Goal: Task Accomplishment & Management: Use online tool/utility

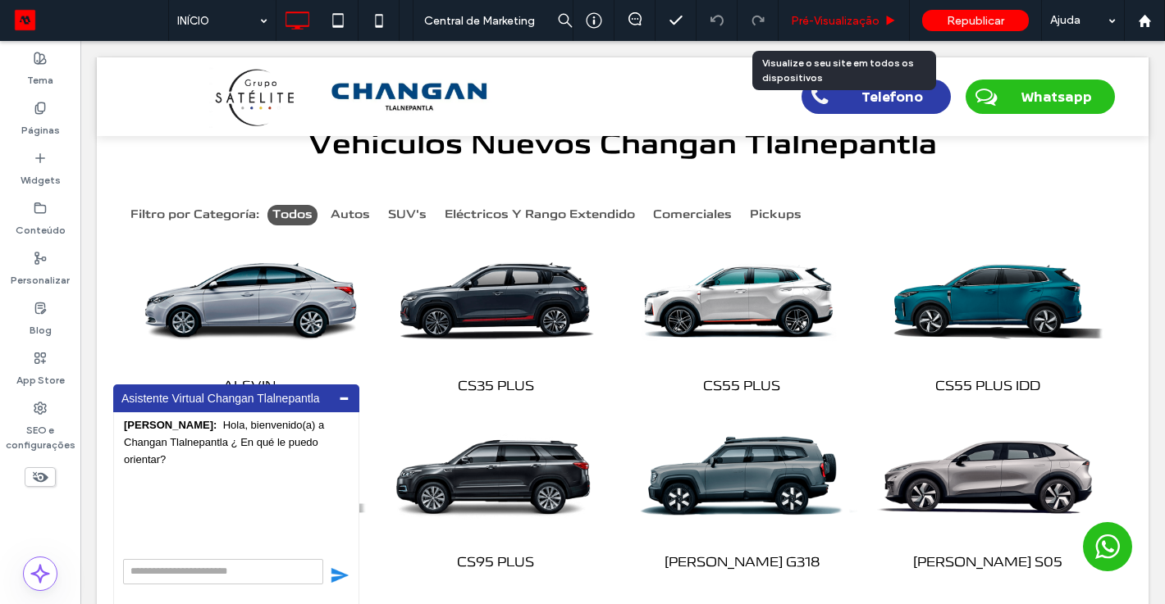
click at [811, 16] on span "Pré-Visualizaçāo" at bounding box center [835, 21] width 89 height 14
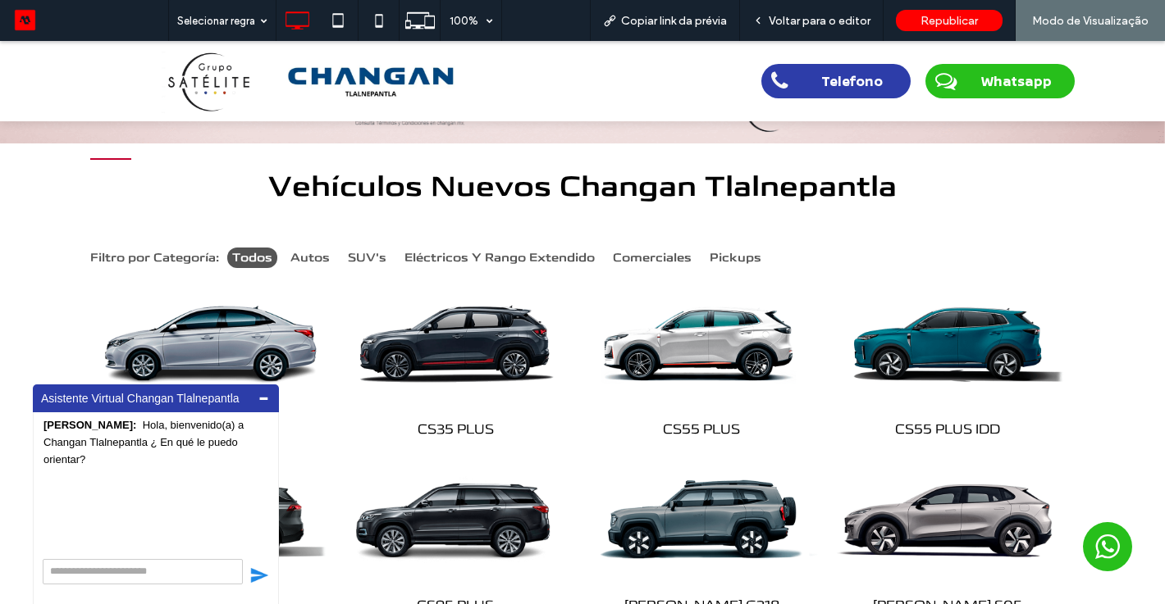
click at [1134, 426] on div "Vehículos Nuevos Changan Tlalnepantla Filtro por Categoría: Todos Autos SUV's E…" at bounding box center [582, 576] width 1165 height 864
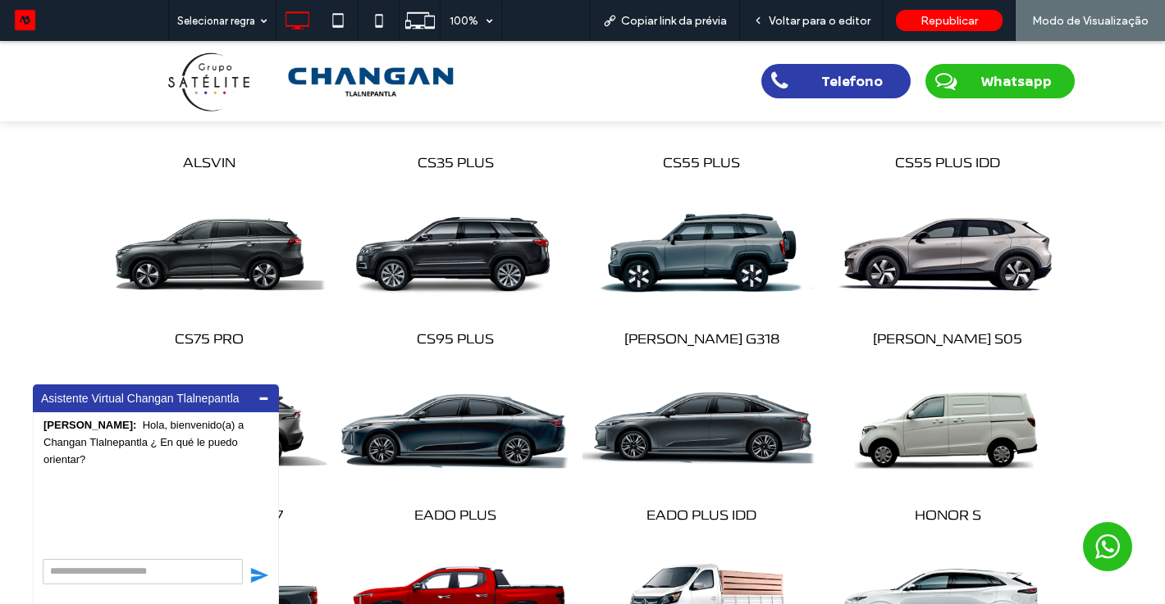
scroll to position [886, 0]
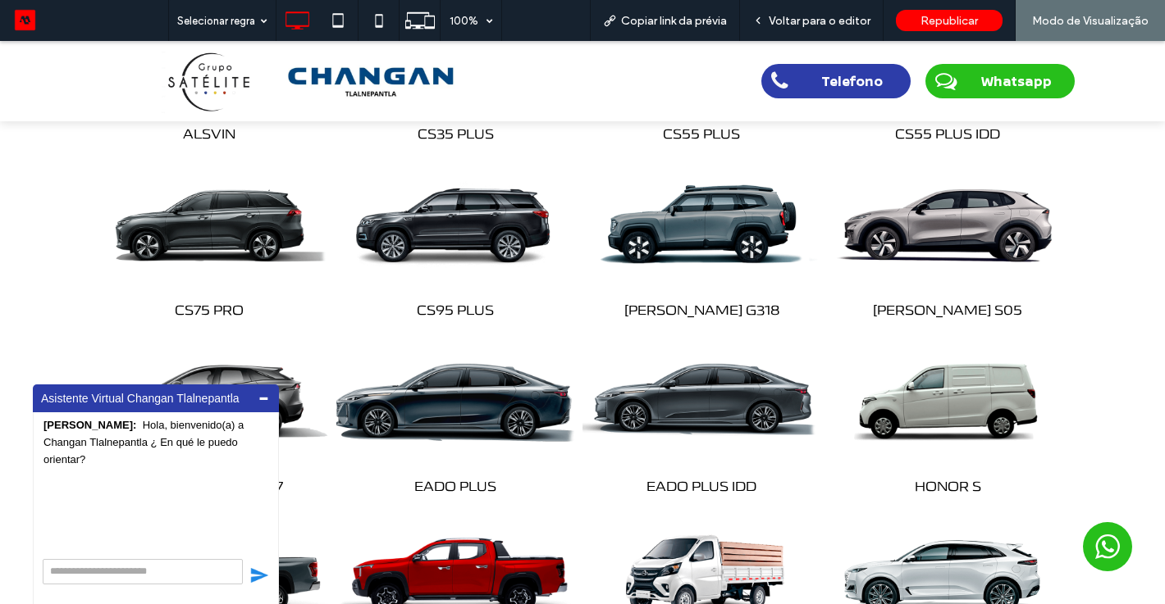
click at [486, 405] on img at bounding box center [456, 400] width 250 height 156
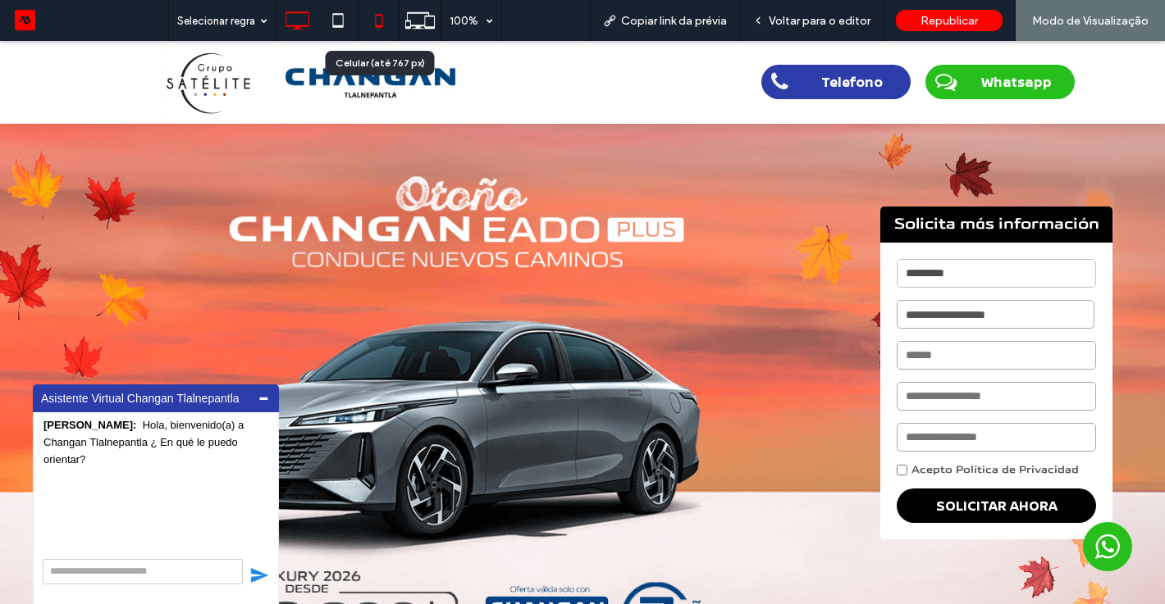
click at [382, 17] on icon at bounding box center [379, 20] width 33 height 33
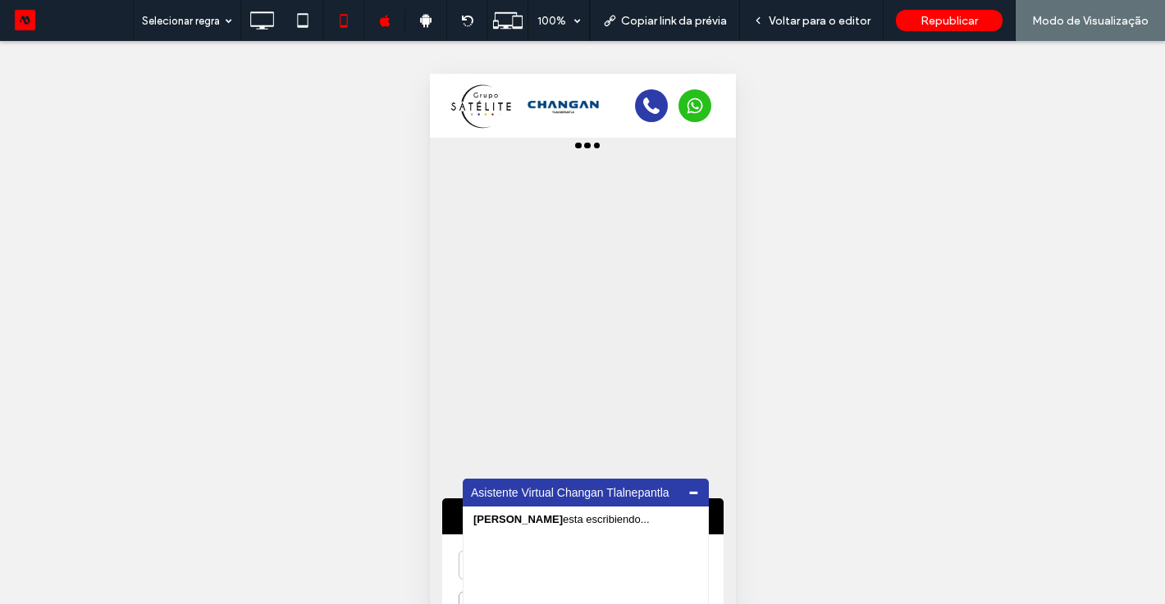
click at [718, 366] on div "**********" at bounding box center [582, 485] width 306 height 694
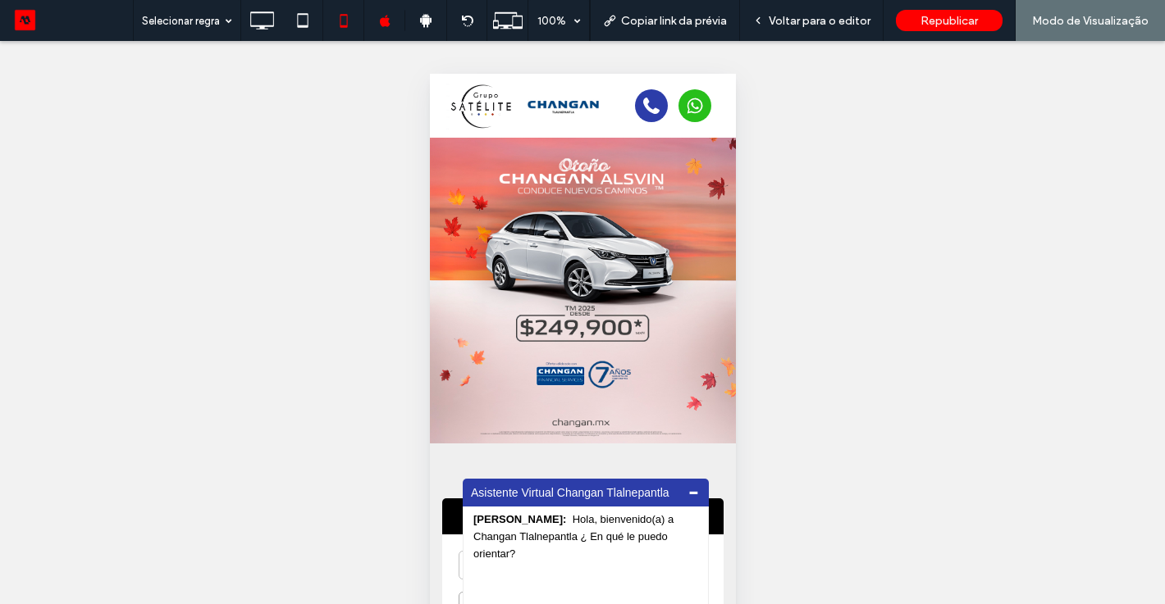
click at [487, 95] on img at bounding box center [478, 106] width 66 height 48
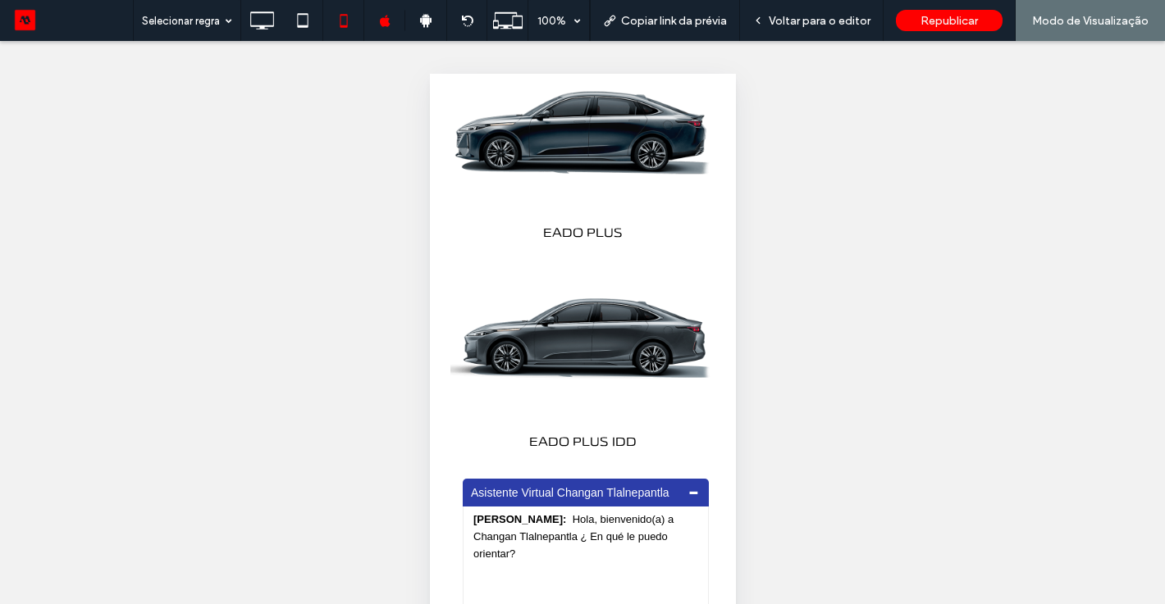
scroll to position [2936, 0]
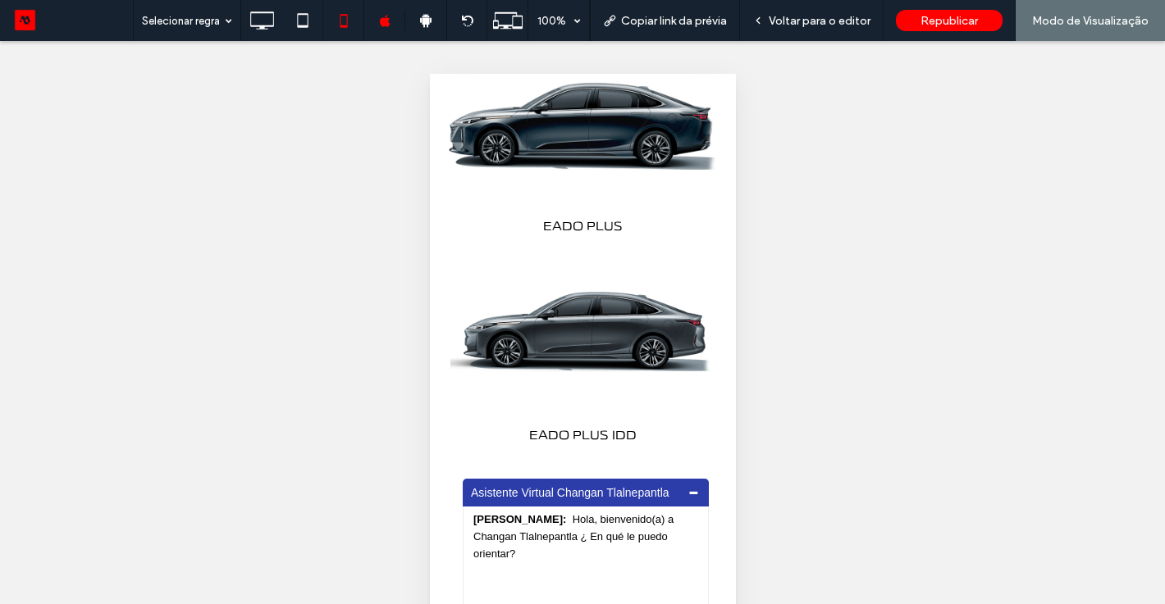
click at [632, 152] on img at bounding box center [582, 124] width 278 height 174
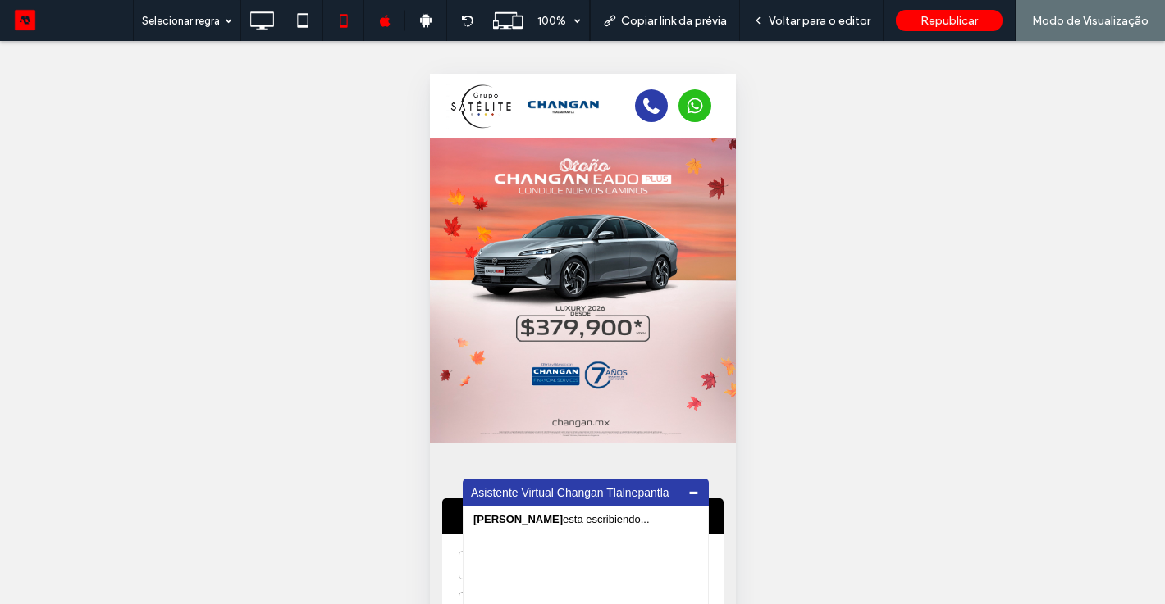
click at [472, 90] on img at bounding box center [478, 106] width 66 height 48
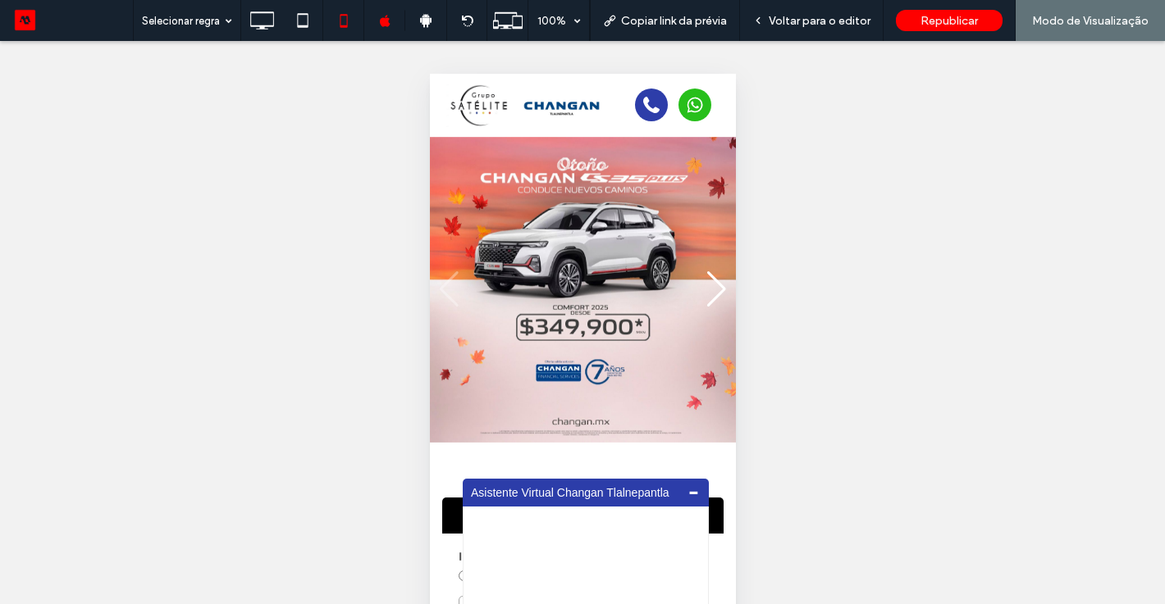
click at [731, 303] on img "1 / 7" at bounding box center [582, 290] width 306 height 306
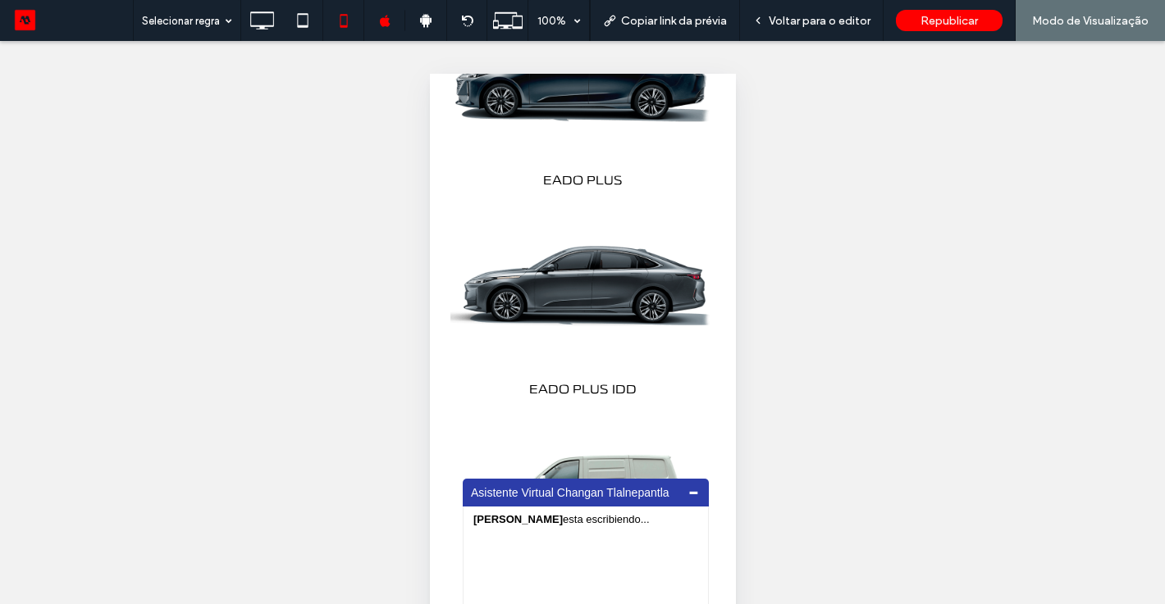
scroll to position [3002, 0]
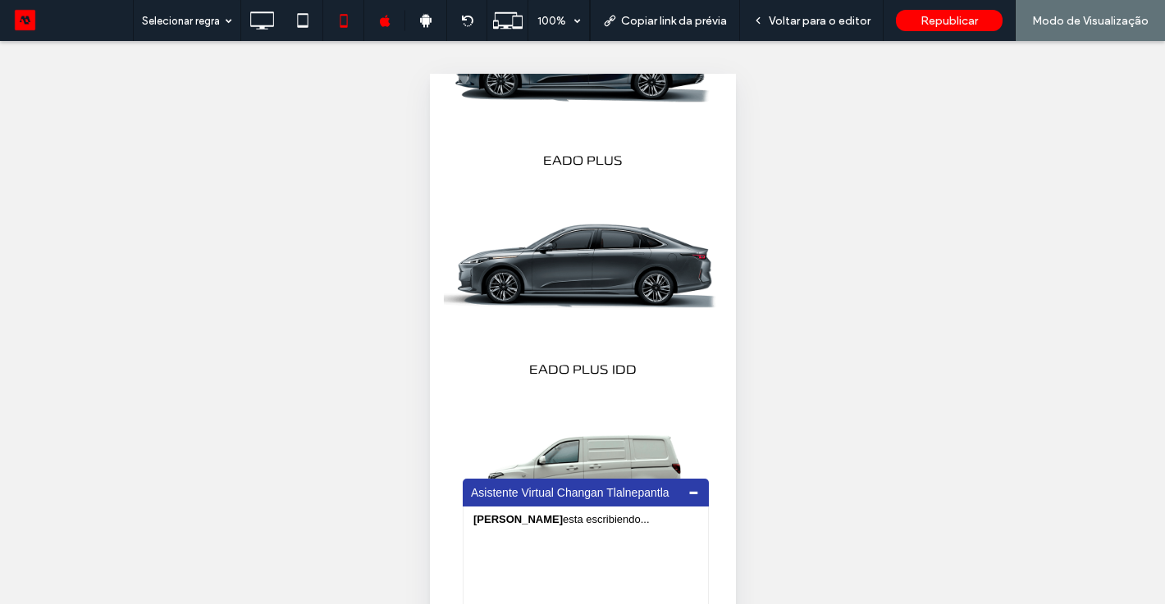
click at [606, 290] on img at bounding box center [582, 267] width 278 height 174
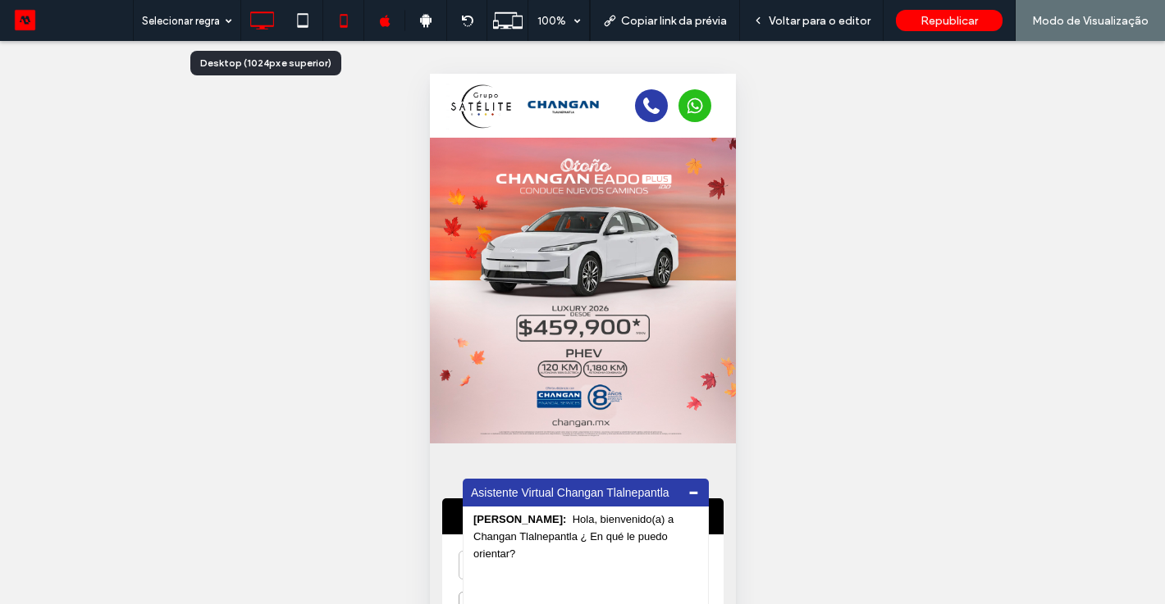
click at [268, 19] on icon at bounding box center [261, 20] width 33 height 33
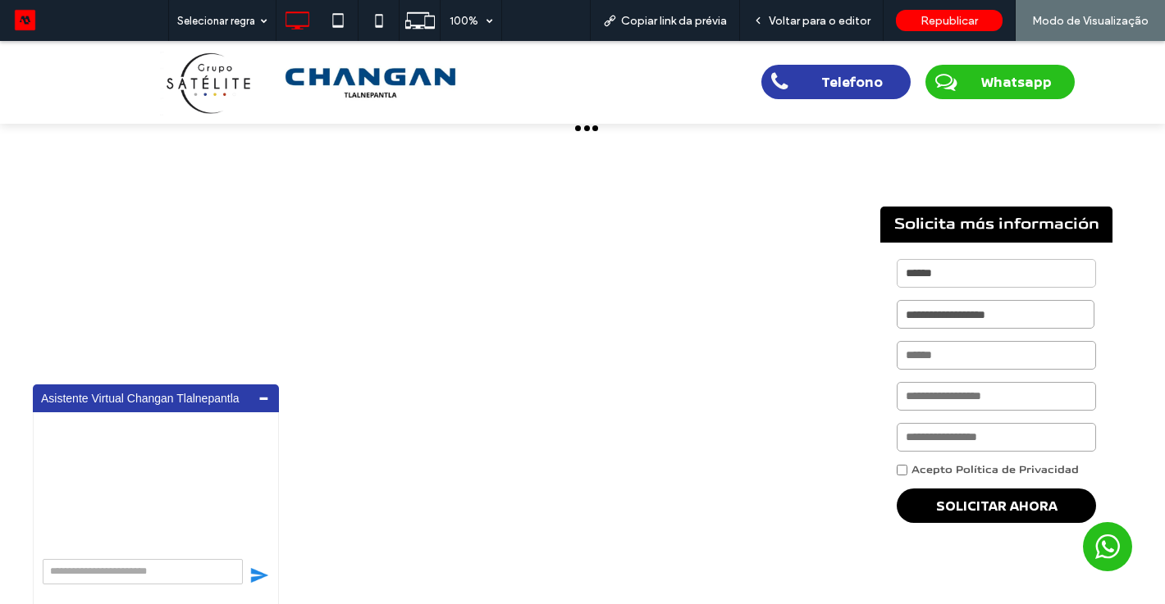
click at [208, 65] on img at bounding box center [206, 82] width 93 height 66
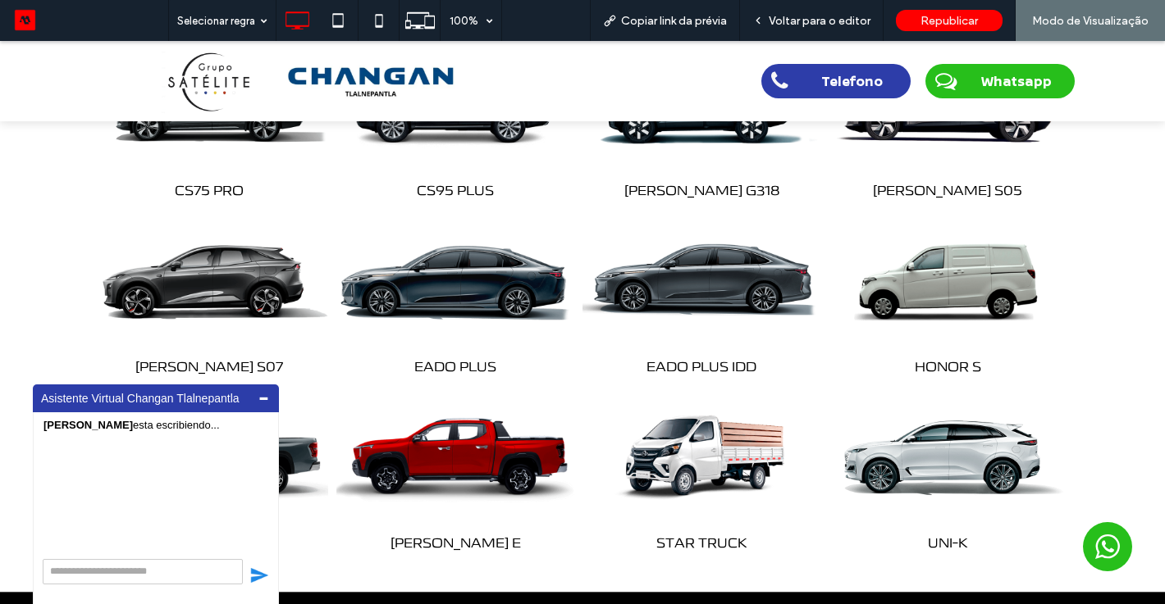
scroll to position [1017, 0]
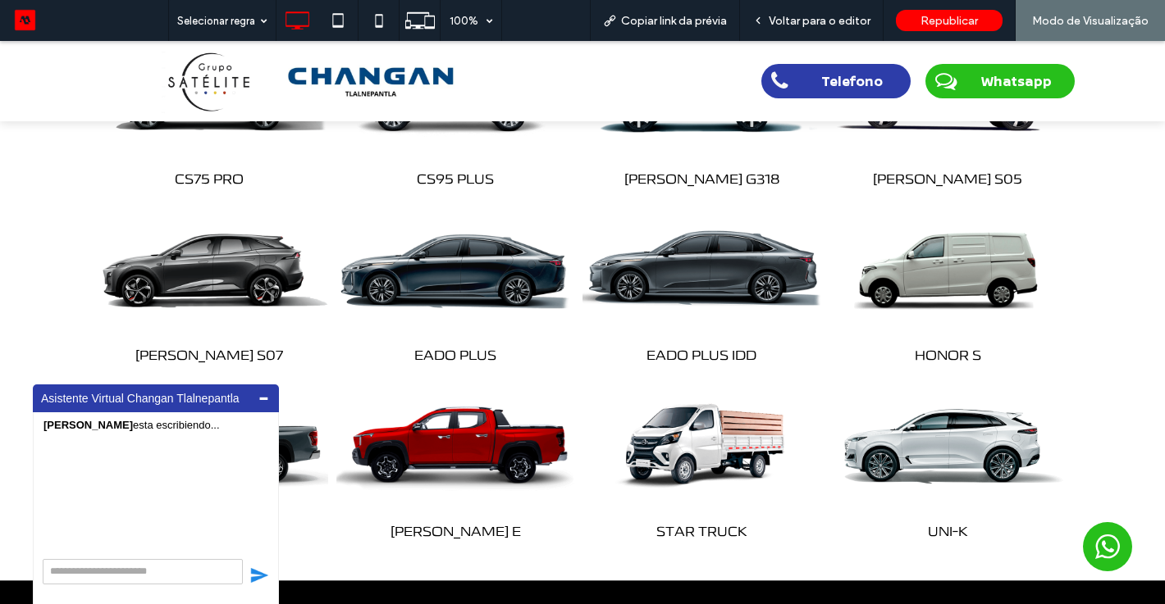
click at [736, 271] on img at bounding box center [702, 269] width 250 height 156
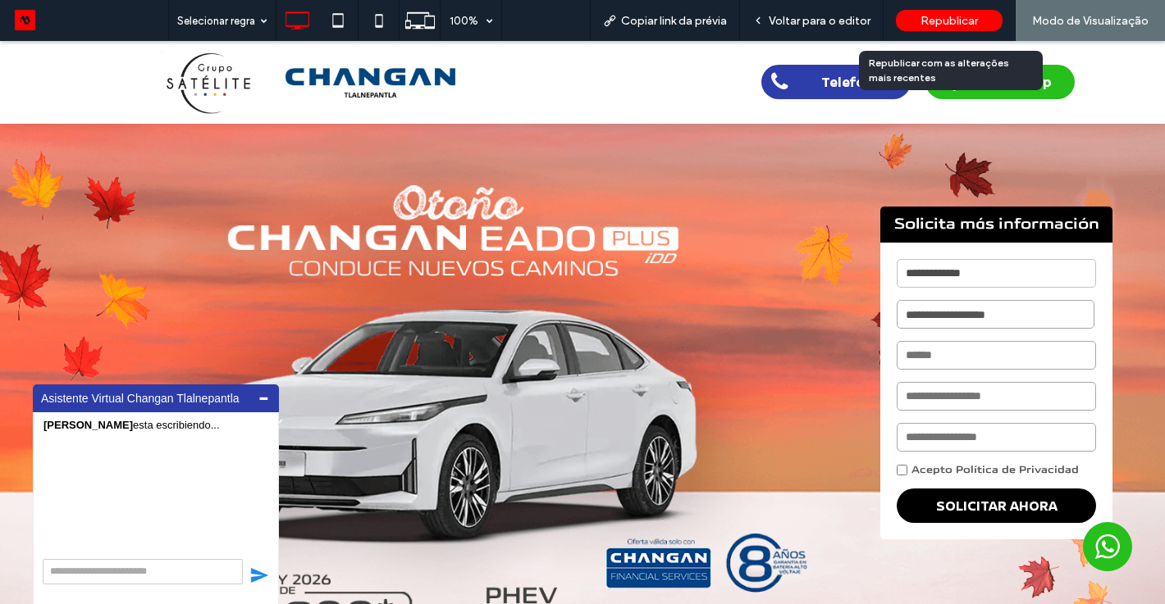
click at [921, 22] on span "Republicar" at bounding box center [948, 21] width 57 height 14
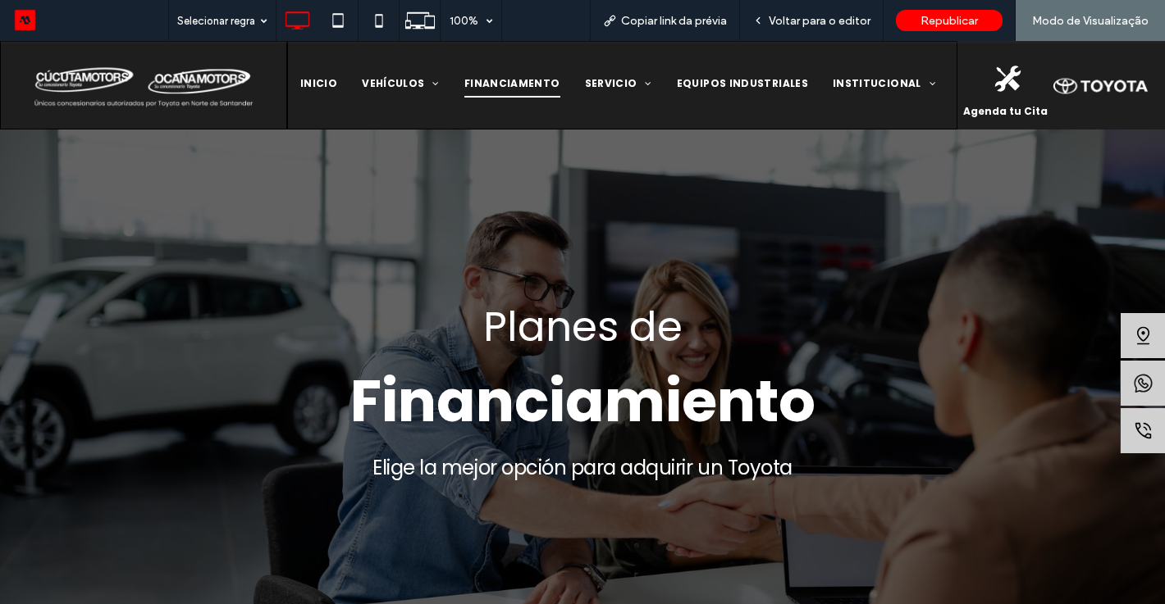
click at [837, 450] on p "Elige la mejor opción para adquirir un Toyota" at bounding box center [582, 468] width 629 height 39
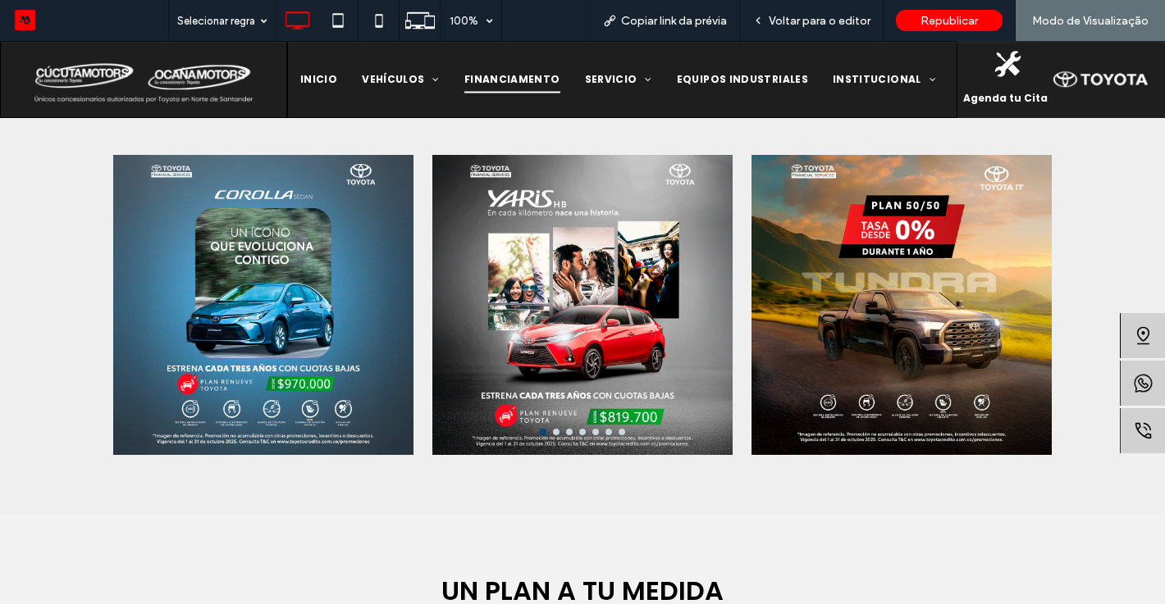
scroll to position [591, 0]
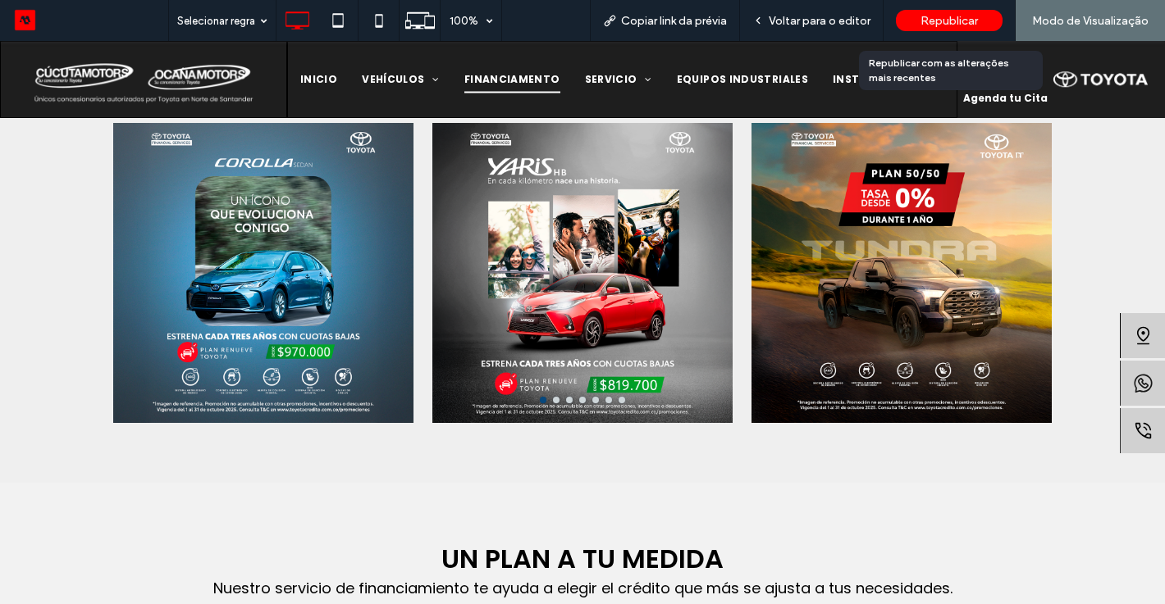
click at [954, 24] on span "Republicar" at bounding box center [948, 21] width 57 height 14
